Goal: Task Accomplishment & Management: Manage account settings

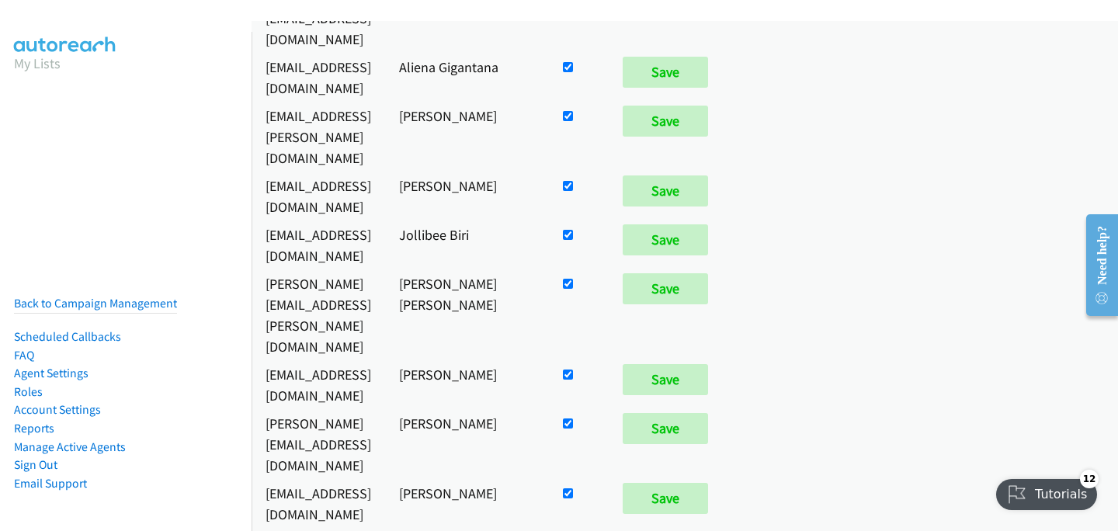
scroll to position [630, 0]
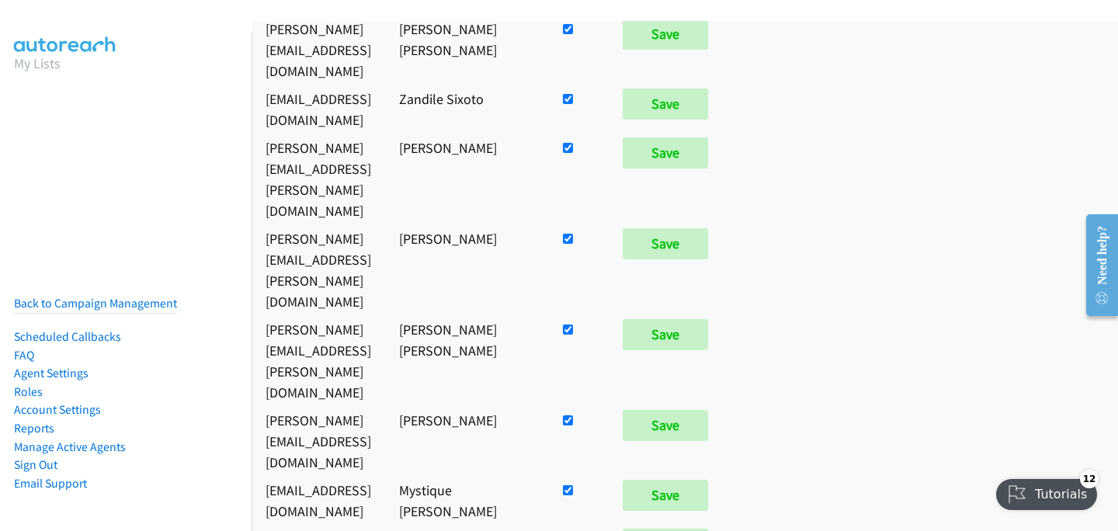
checkbox input "false"
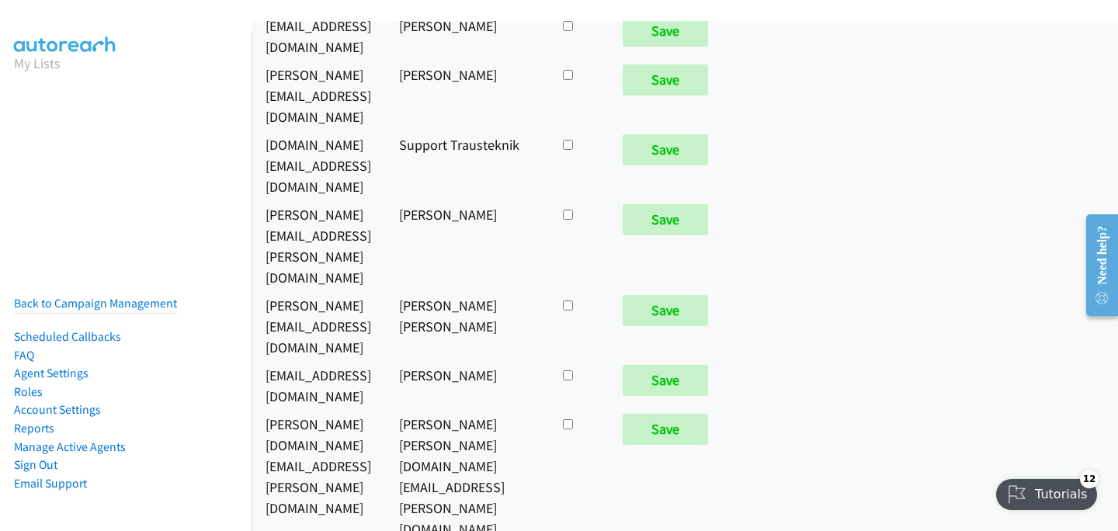
scroll to position [8261, 0]
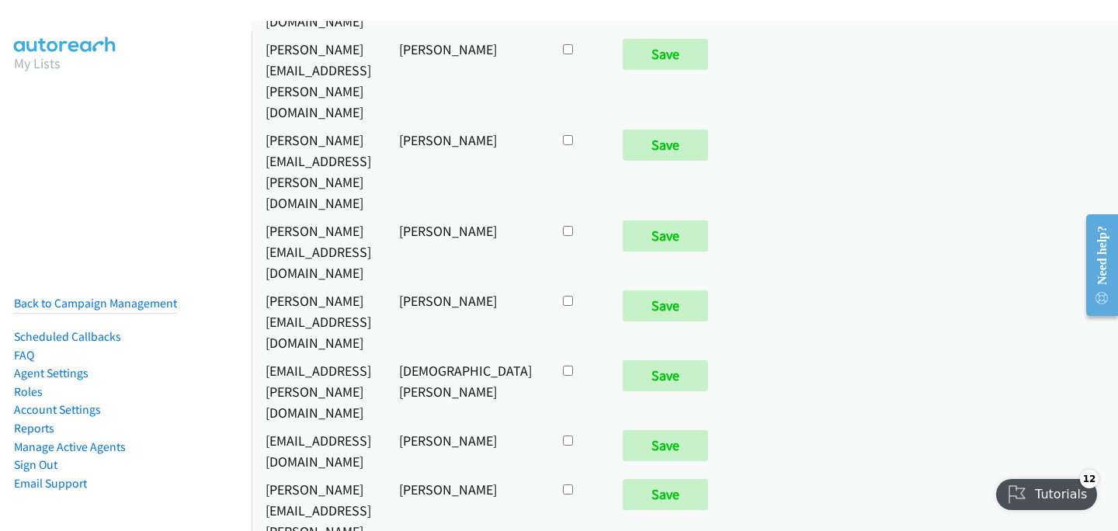
checkbox input "true"
